Goal: Task Accomplishment & Management: Complete application form

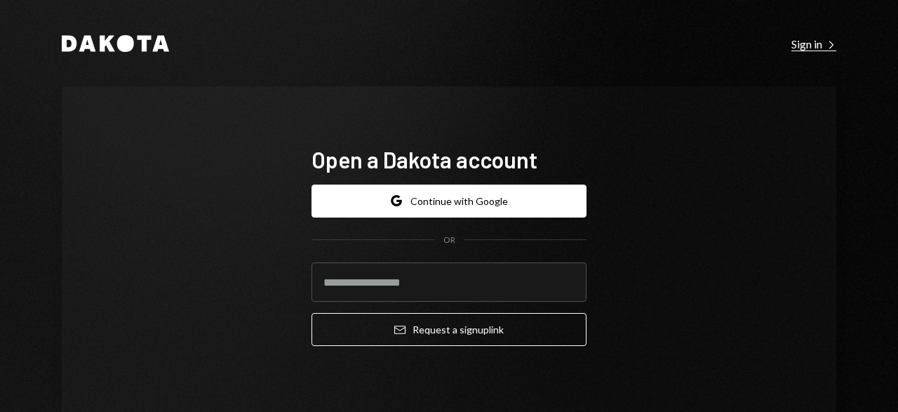
click at [808, 50] on div "Sign in Right Caret" at bounding box center [813, 44] width 45 height 14
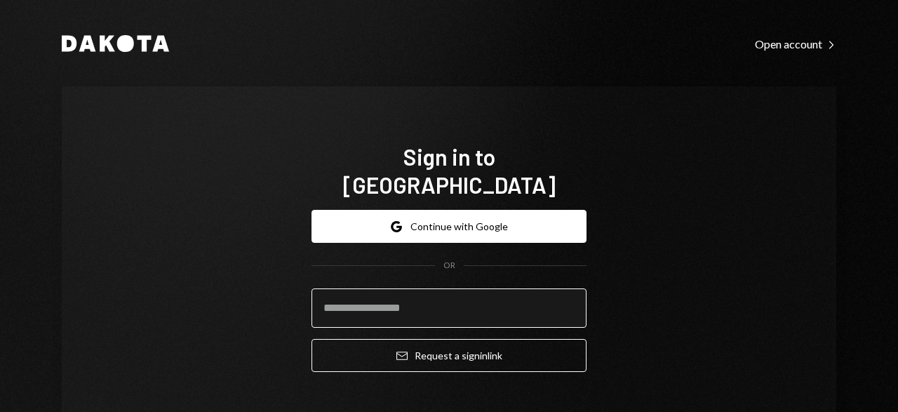
click at [476, 290] on input "email" at bounding box center [448, 307] width 275 height 39
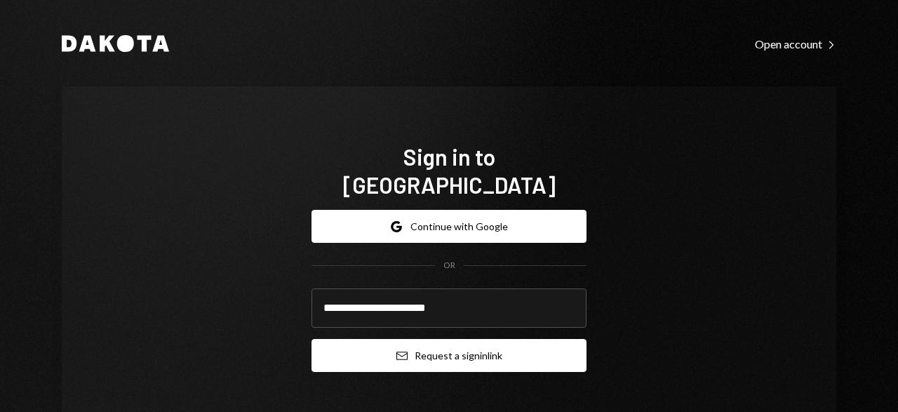
type input "**********"
click at [483, 340] on button "Email Request a sign in link" at bounding box center [448, 355] width 275 height 33
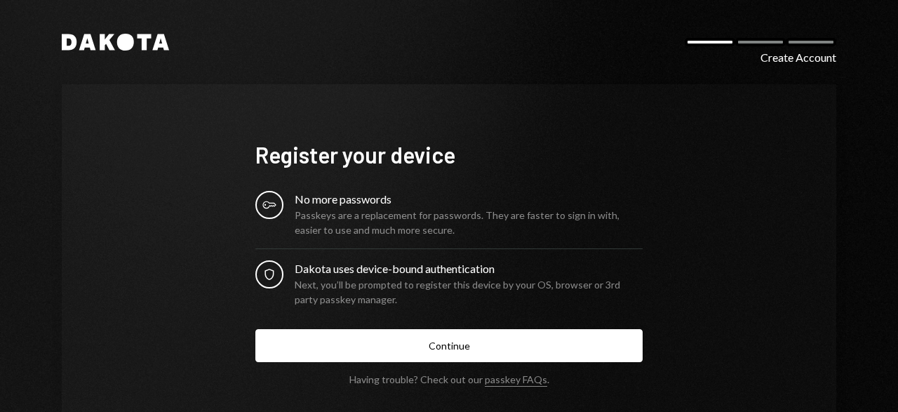
click at [395, 213] on div "Passkeys are a replacement for passwords. They are faster to sign in with, easi…" at bounding box center [469, 222] width 348 height 29
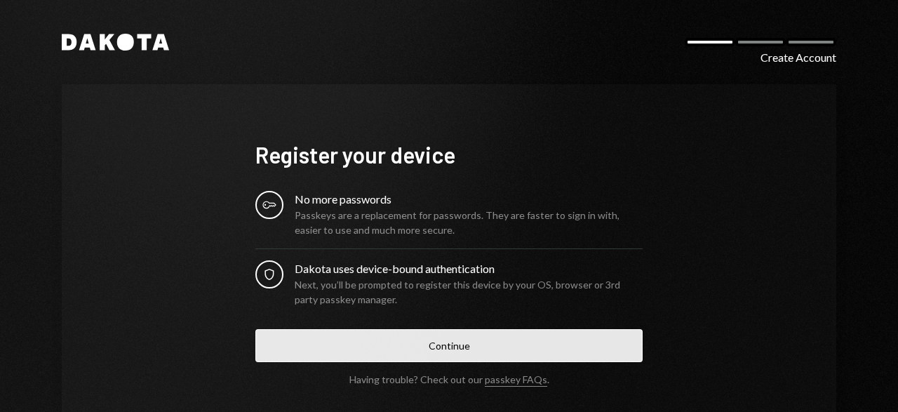
click at [482, 353] on button "Continue" at bounding box center [448, 345] width 387 height 33
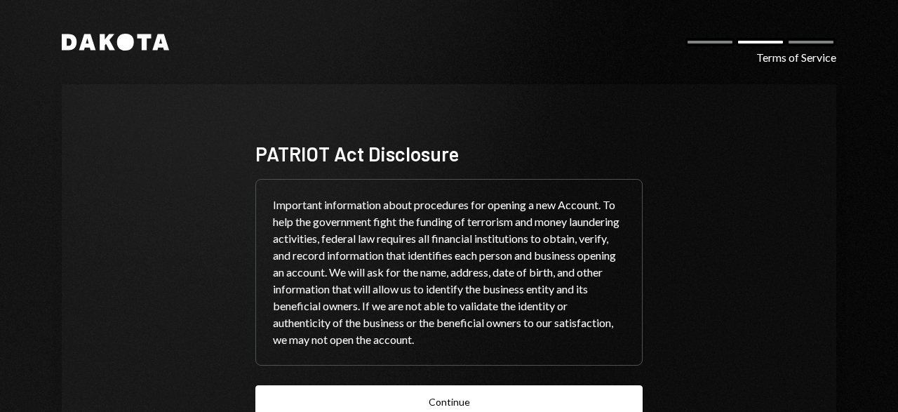
scroll to position [94, 0]
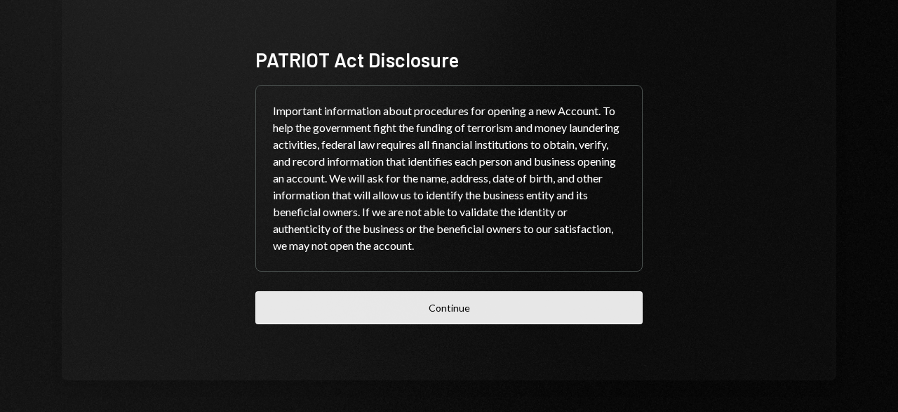
click at [467, 313] on button "Continue" at bounding box center [448, 307] width 387 height 33
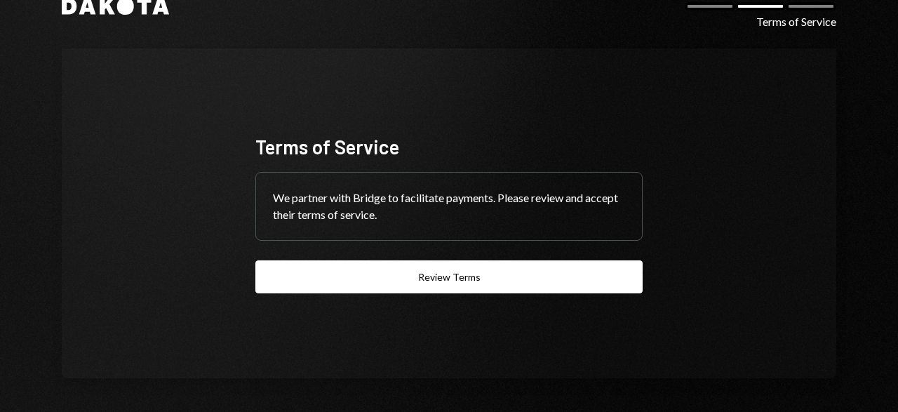
scroll to position [35, 0]
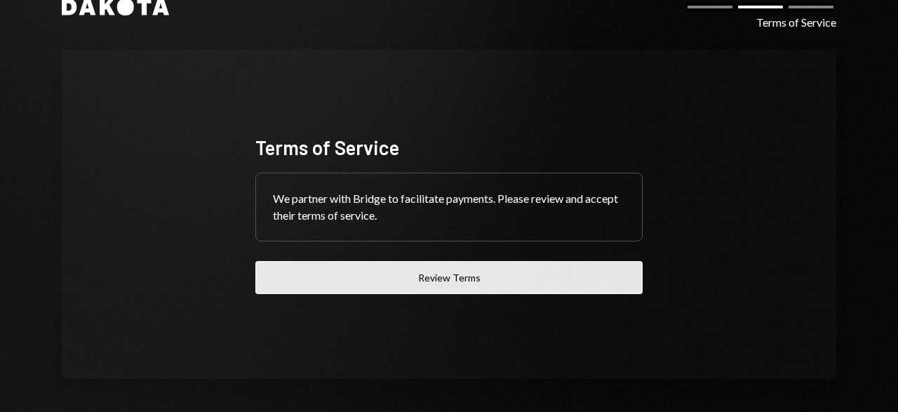
click at [472, 276] on button "Review Terms" at bounding box center [448, 277] width 387 height 33
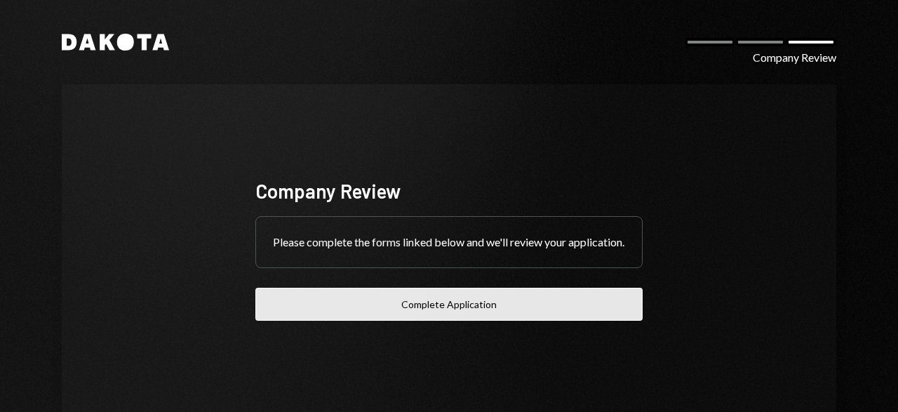
click at [462, 315] on button "Complete Application" at bounding box center [448, 303] width 387 height 33
